Goal: Information Seeking & Learning: Find specific fact

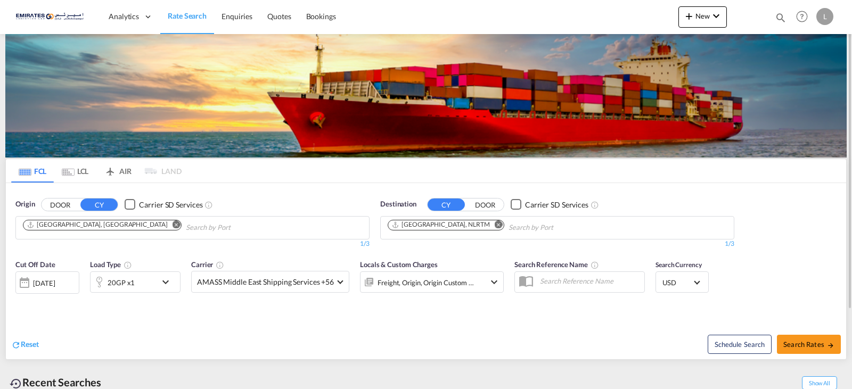
click at [495, 226] on md-icon "Remove" at bounding box center [499, 225] width 8 height 8
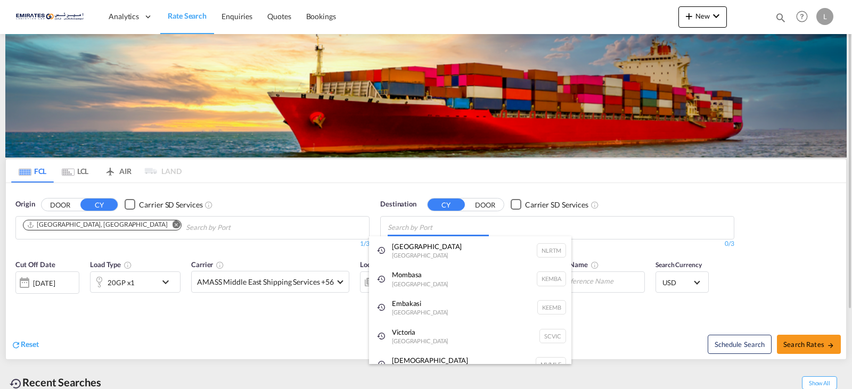
click at [498, 227] on body "Analytics Dashboard Rate Search Enquiries Quotes Bookings" at bounding box center [426, 194] width 852 height 389
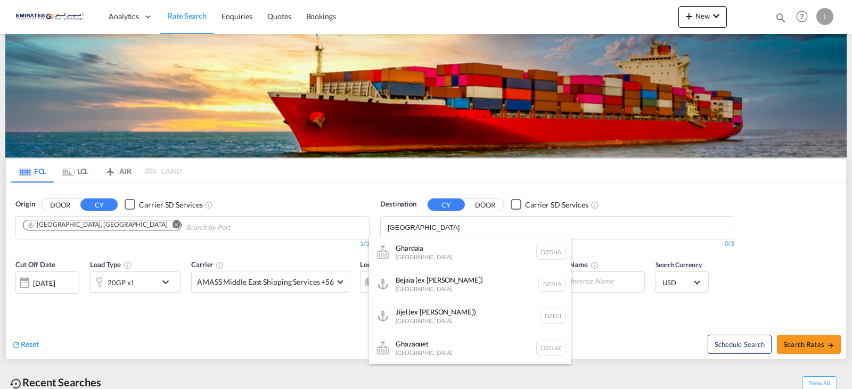
type input "[GEOGRAPHIC_DATA]"
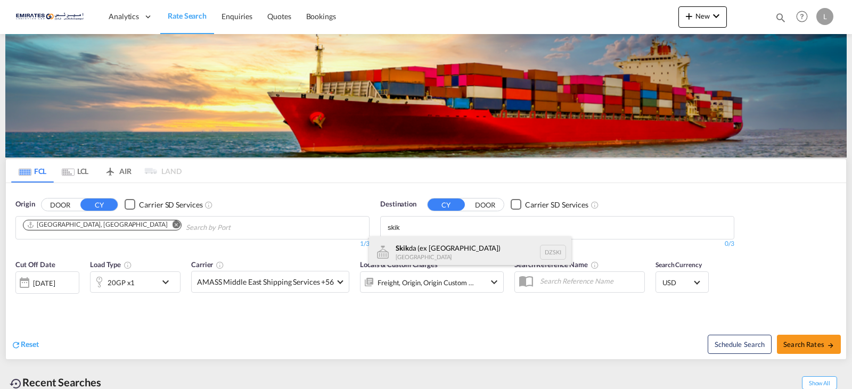
type input "skik"
click at [466, 257] on div "Skik da (ex [GEOGRAPHIC_DATA]) [GEOGRAPHIC_DATA] DZSKI" at bounding box center [470, 253] width 202 height 32
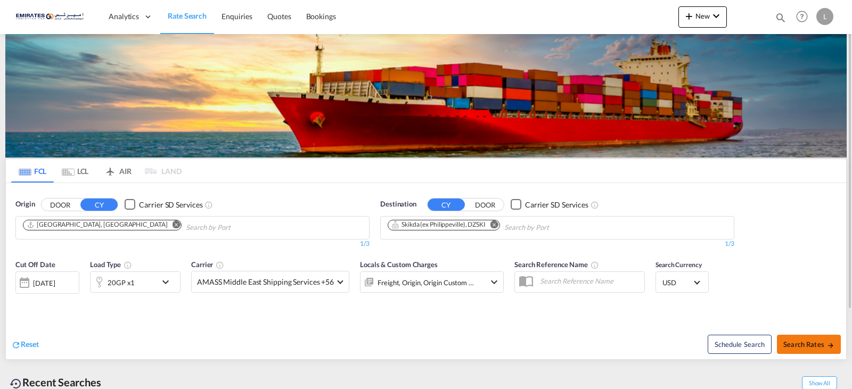
click at [808, 346] on span "Search Rates" at bounding box center [809, 344] width 51 height 9
type input "AEJEA to DZSKI / [DATE]"
